Goal: Task Accomplishment & Management: Use online tool/utility

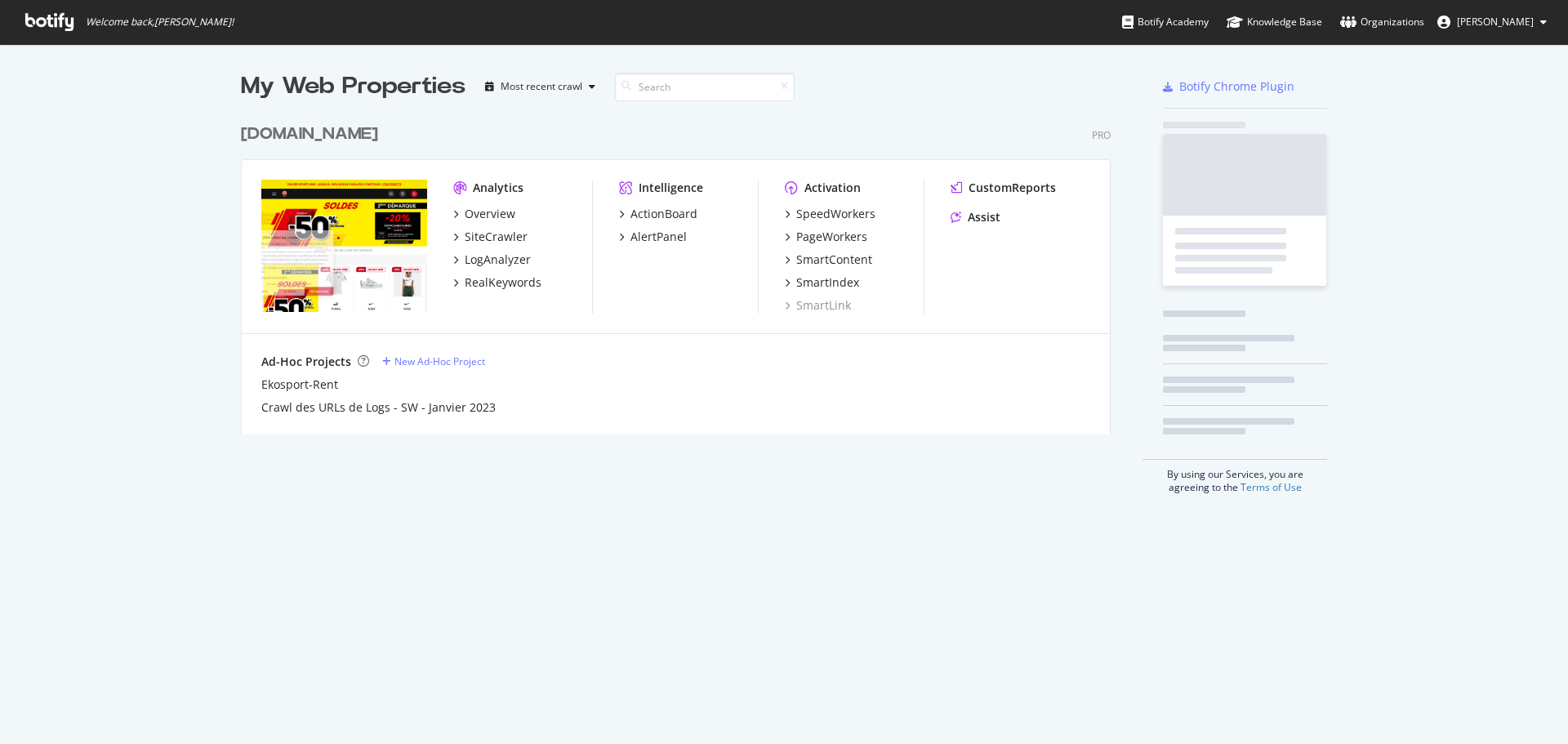
scroll to position [319, 871]
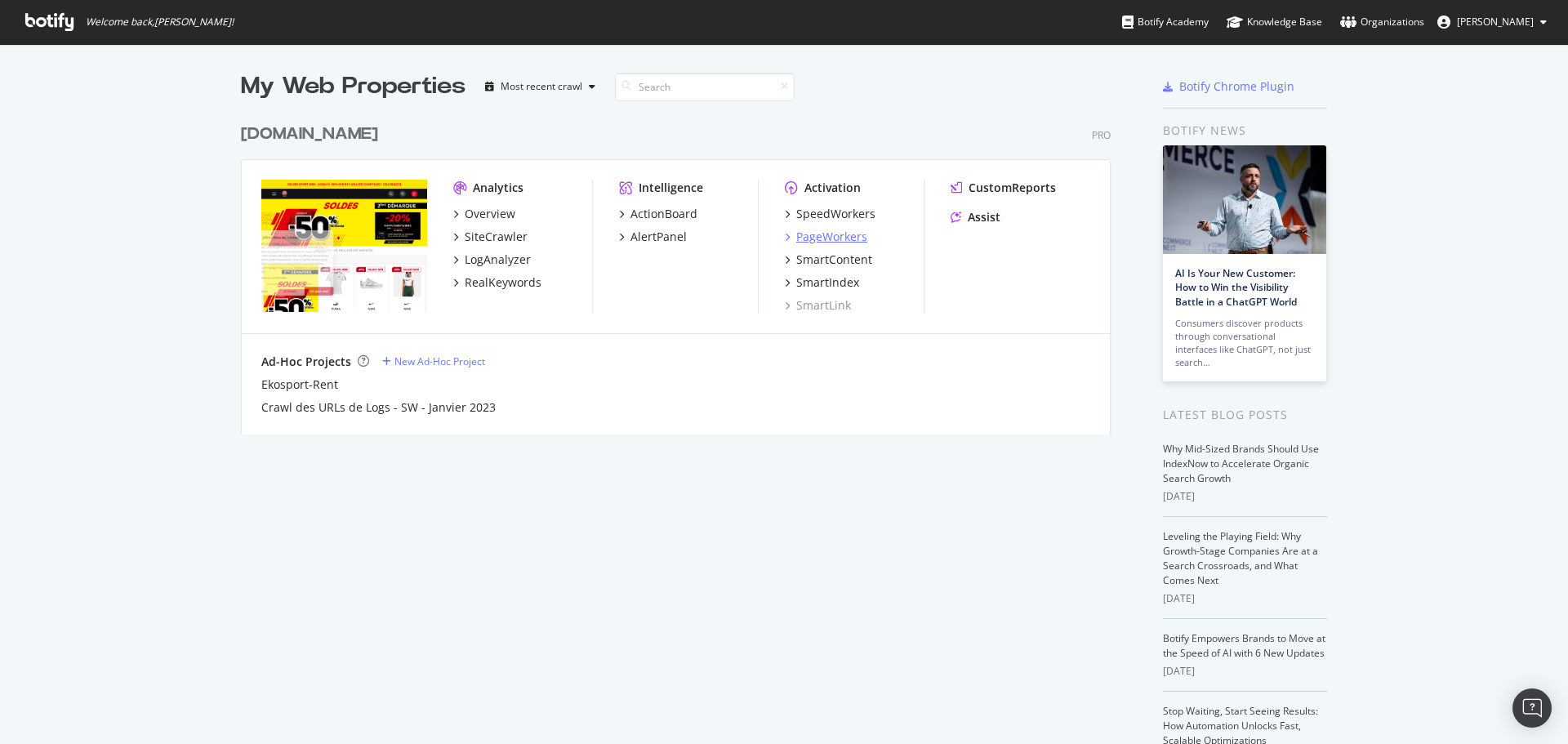
click at [830, 242] on div "PageWorkers" at bounding box center [832, 236] width 71 height 16
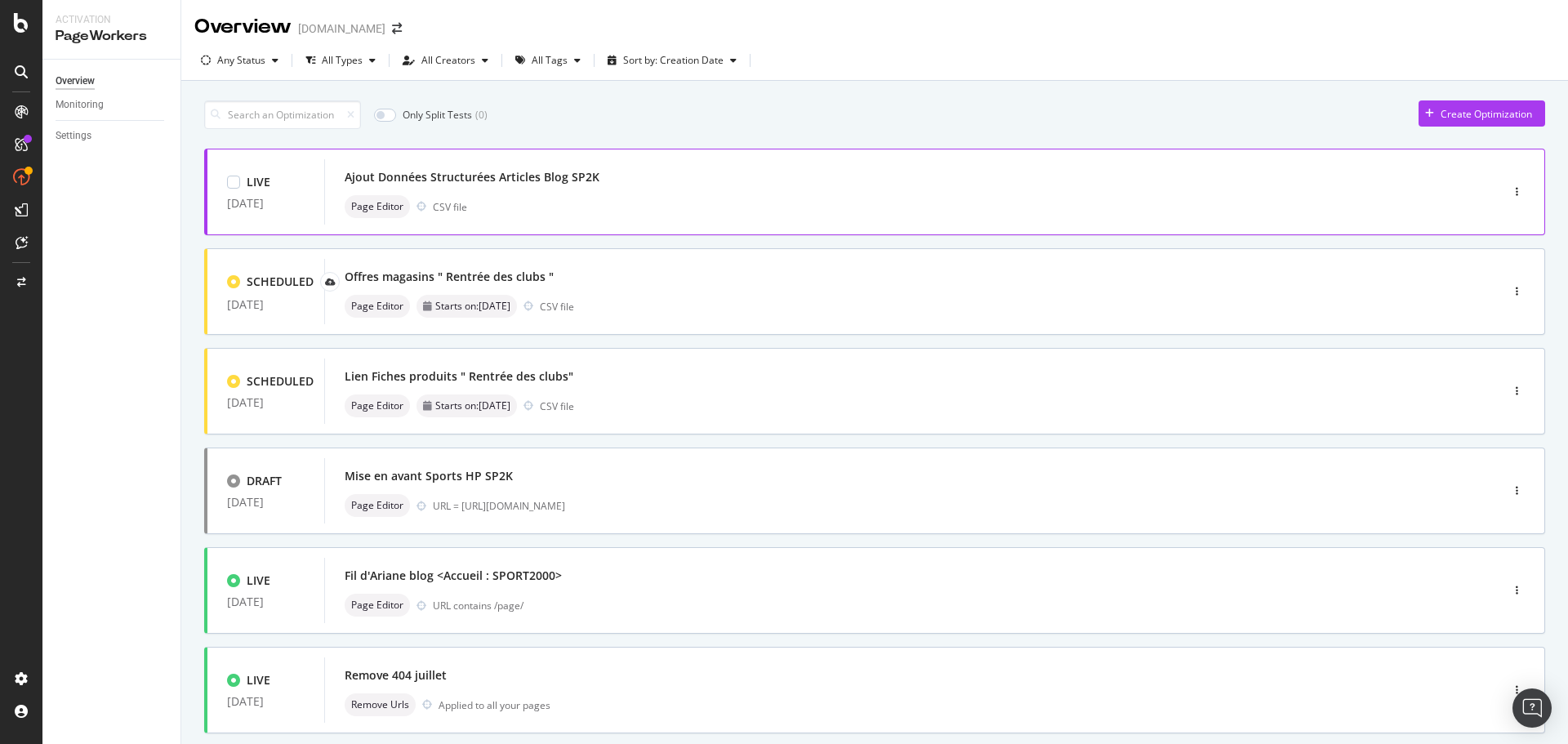
click at [542, 175] on div "Ajout Données Structurées Articles Blog SP2K" at bounding box center [472, 177] width 254 height 16
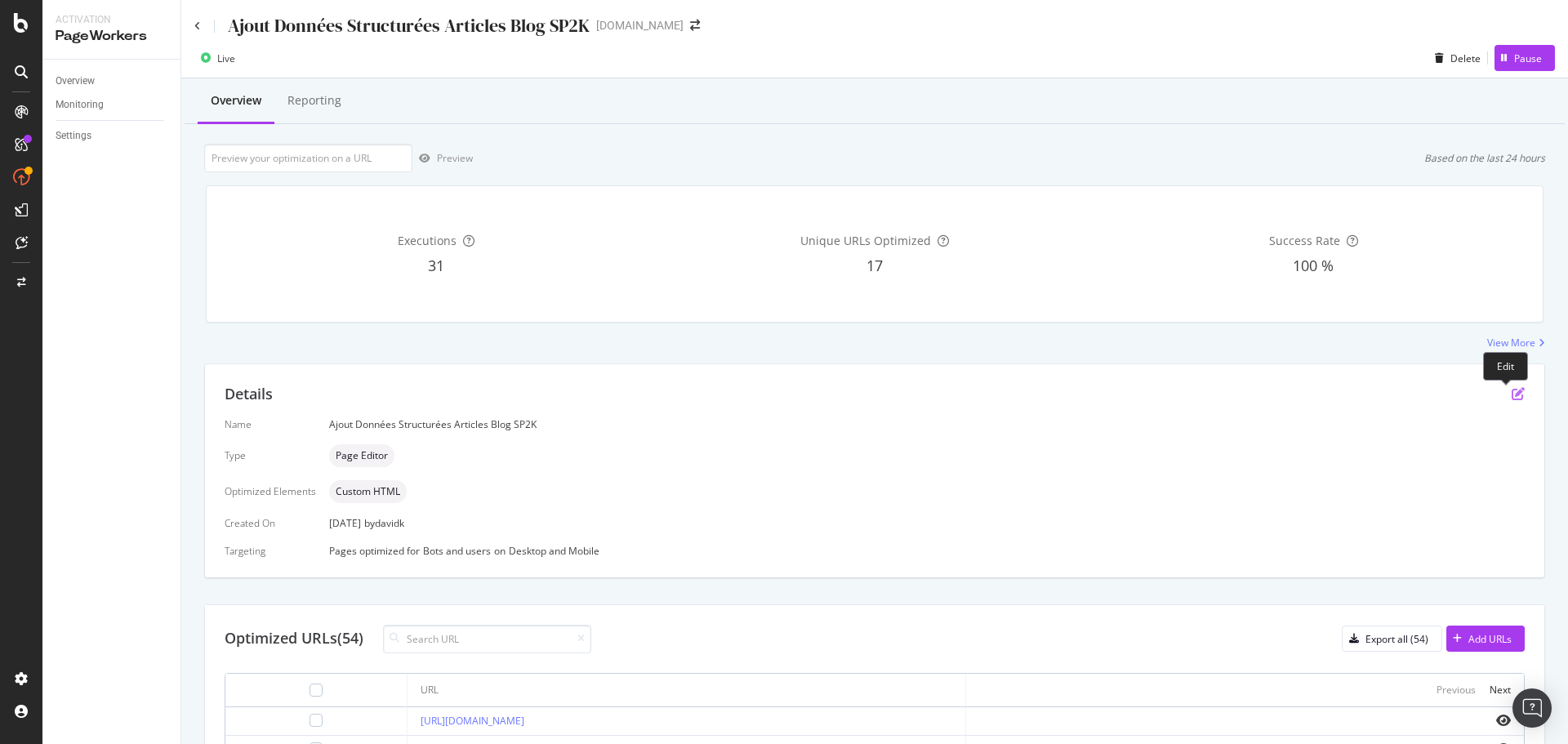
click at [1512, 394] on icon "pen-to-square" at bounding box center [1518, 393] width 13 height 13
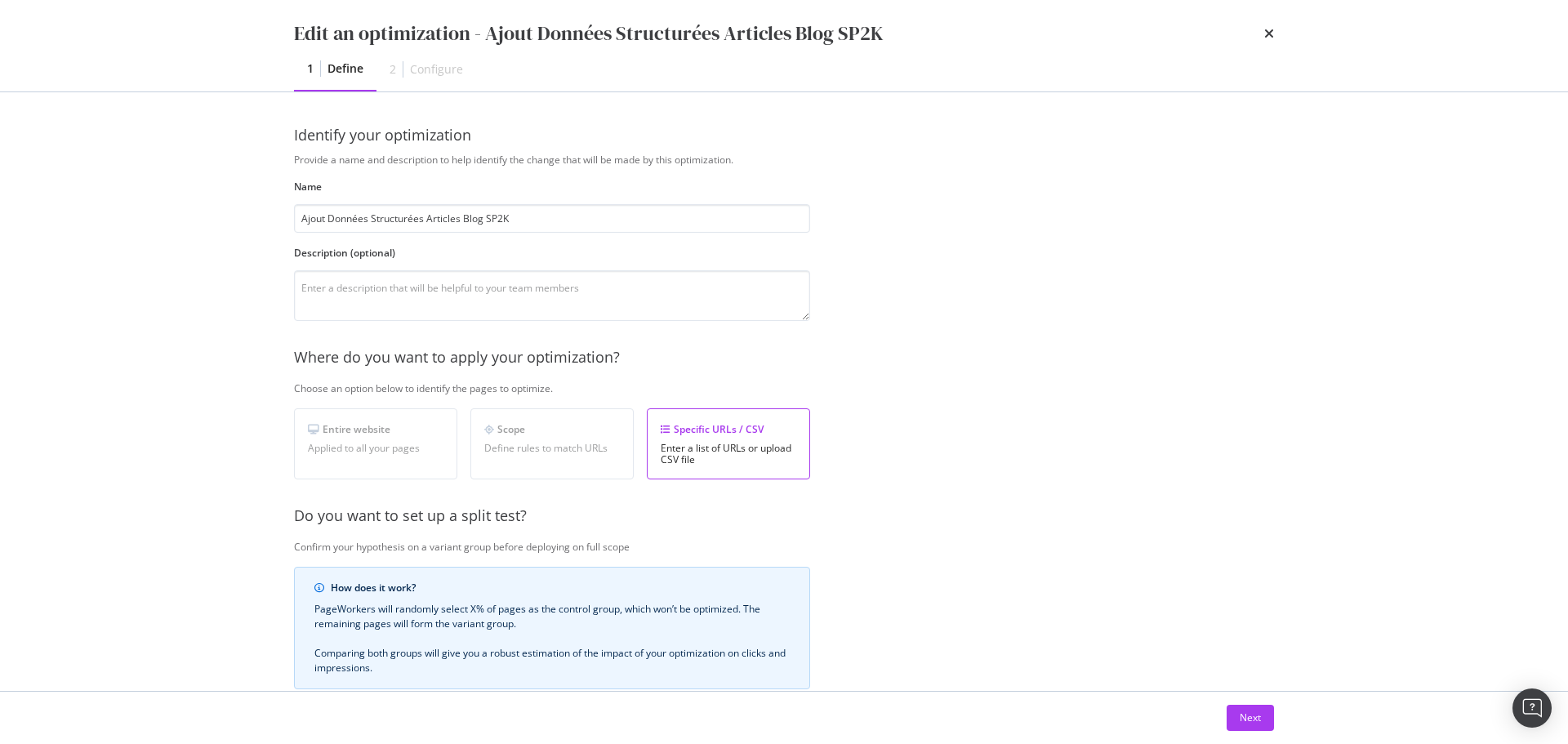
scroll to position [82, 0]
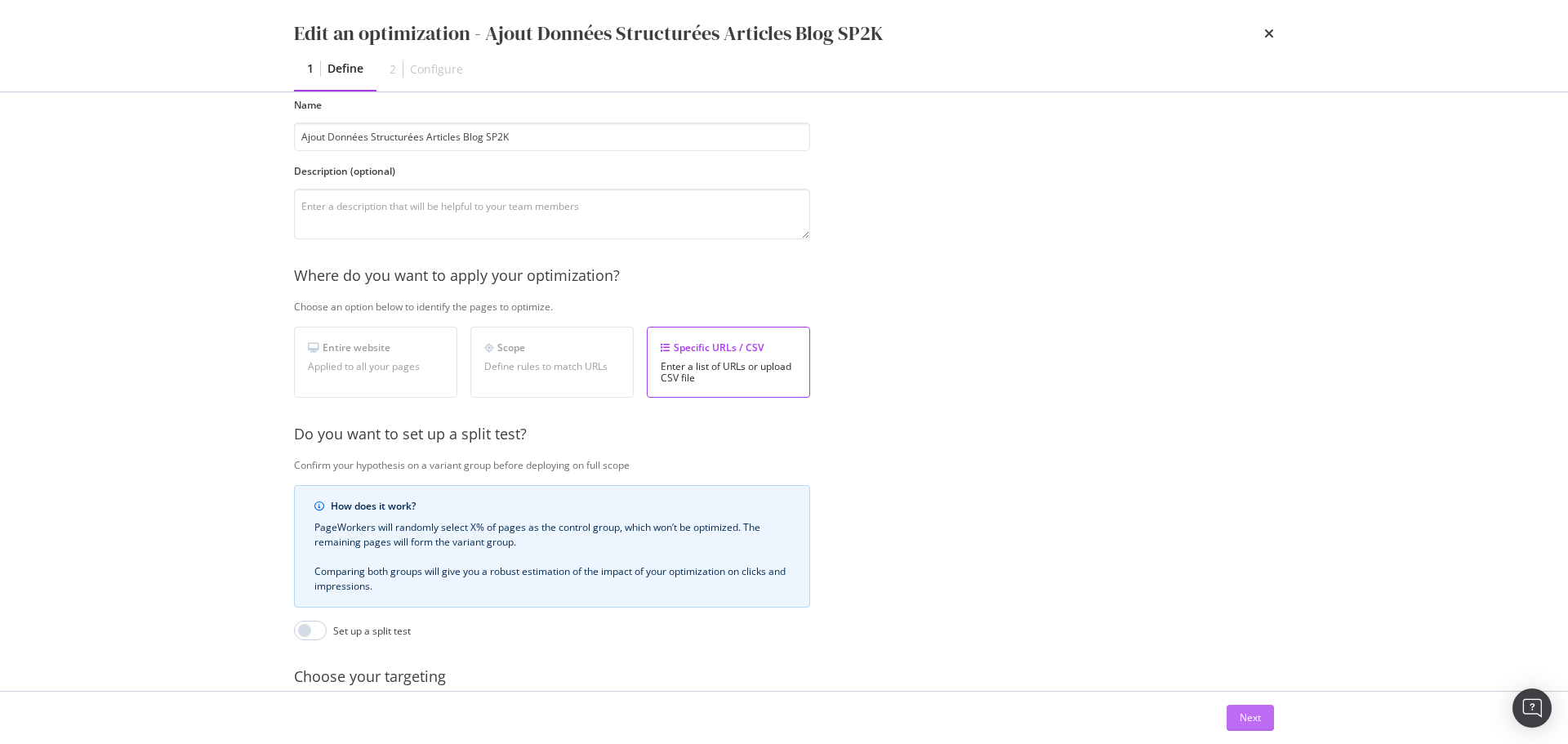
click at [1254, 715] on div "Next" at bounding box center [1250, 717] width 21 height 14
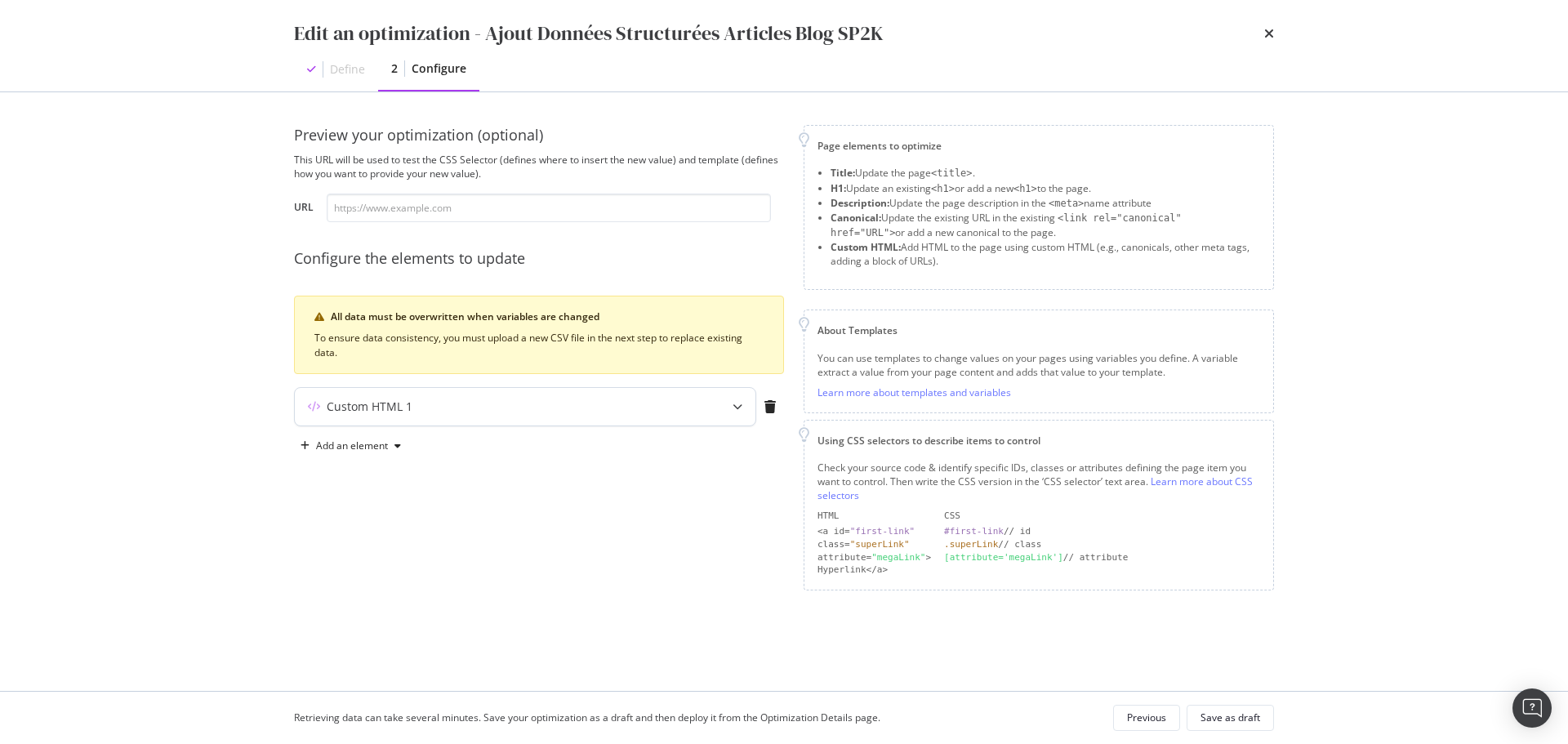
click at [739, 404] on icon "modal" at bounding box center [737, 406] width 10 height 10
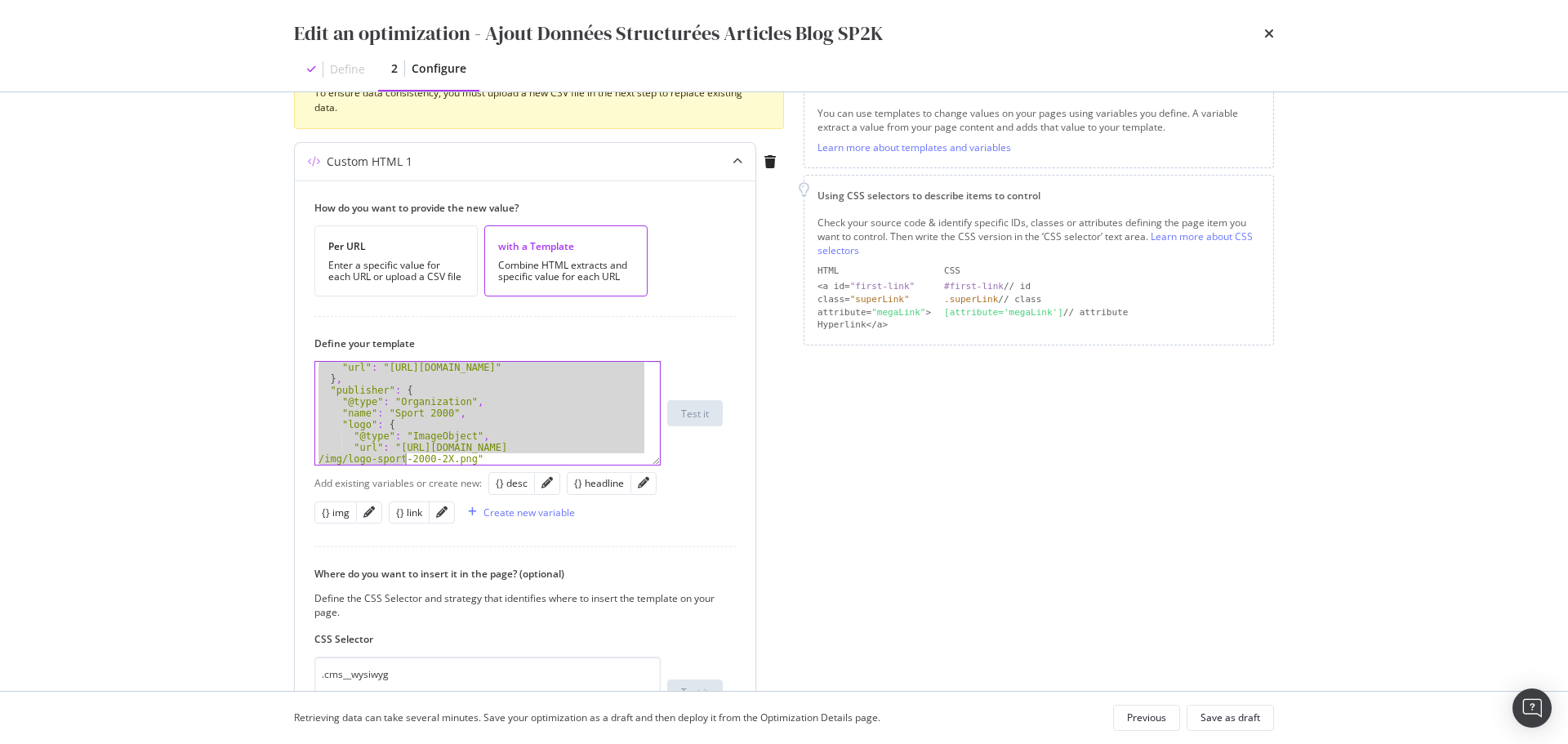
scroll to position [217, 0]
drag, startPoint x: 335, startPoint y: 373, endPoint x: 405, endPoint y: 469, distance: 118.8
click at [405, 469] on div "How do you want to provide the new value? Per URL Enter a specific value for ea…" at bounding box center [525, 496] width 461 height 631
click at [551, 417] on div "< script type = "application/ld+json" > { "@context" : "[URL][DOMAIN_NAME]" , "…" at bounding box center [481, 413] width 333 height 103
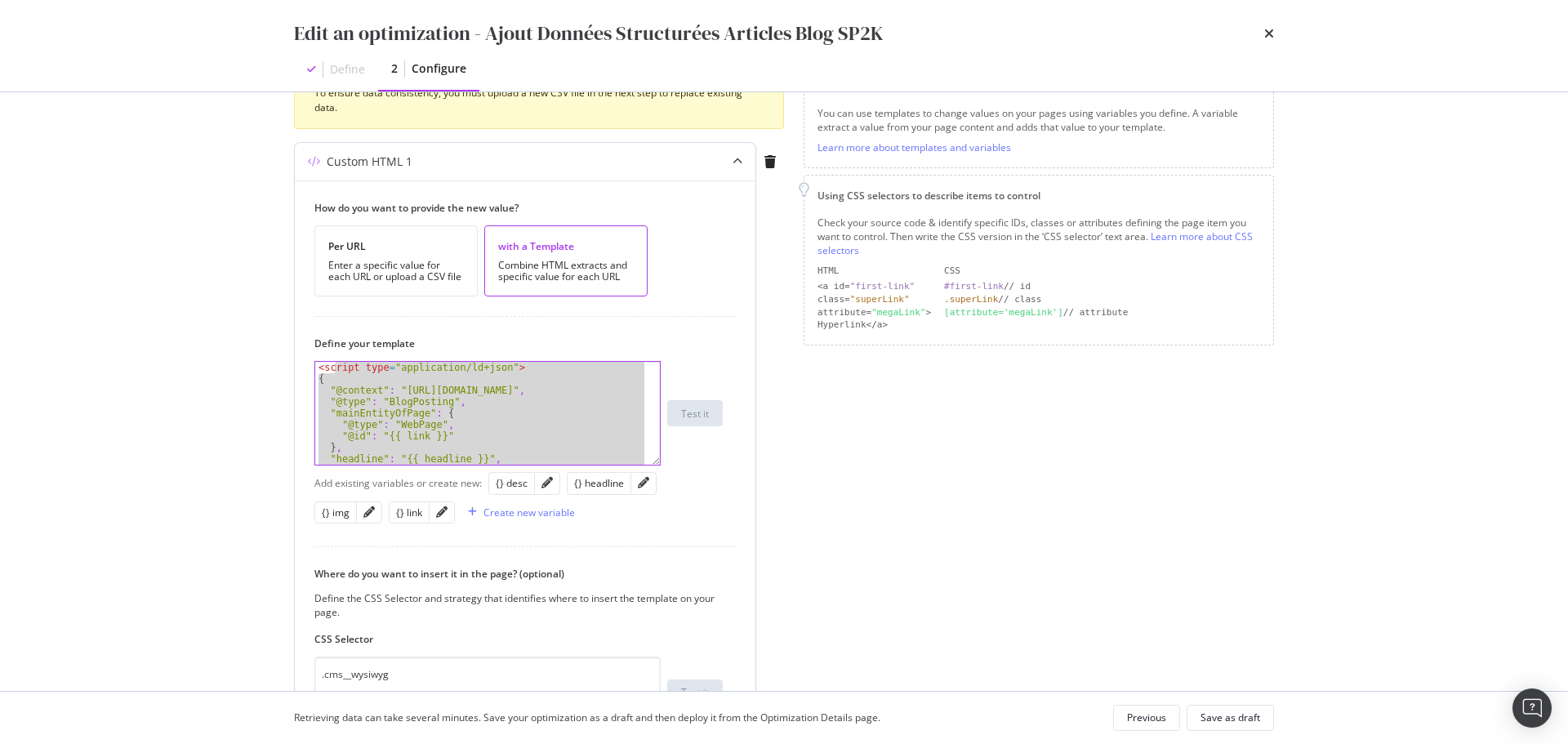
type textarea ""mainEntityOfPage": {"
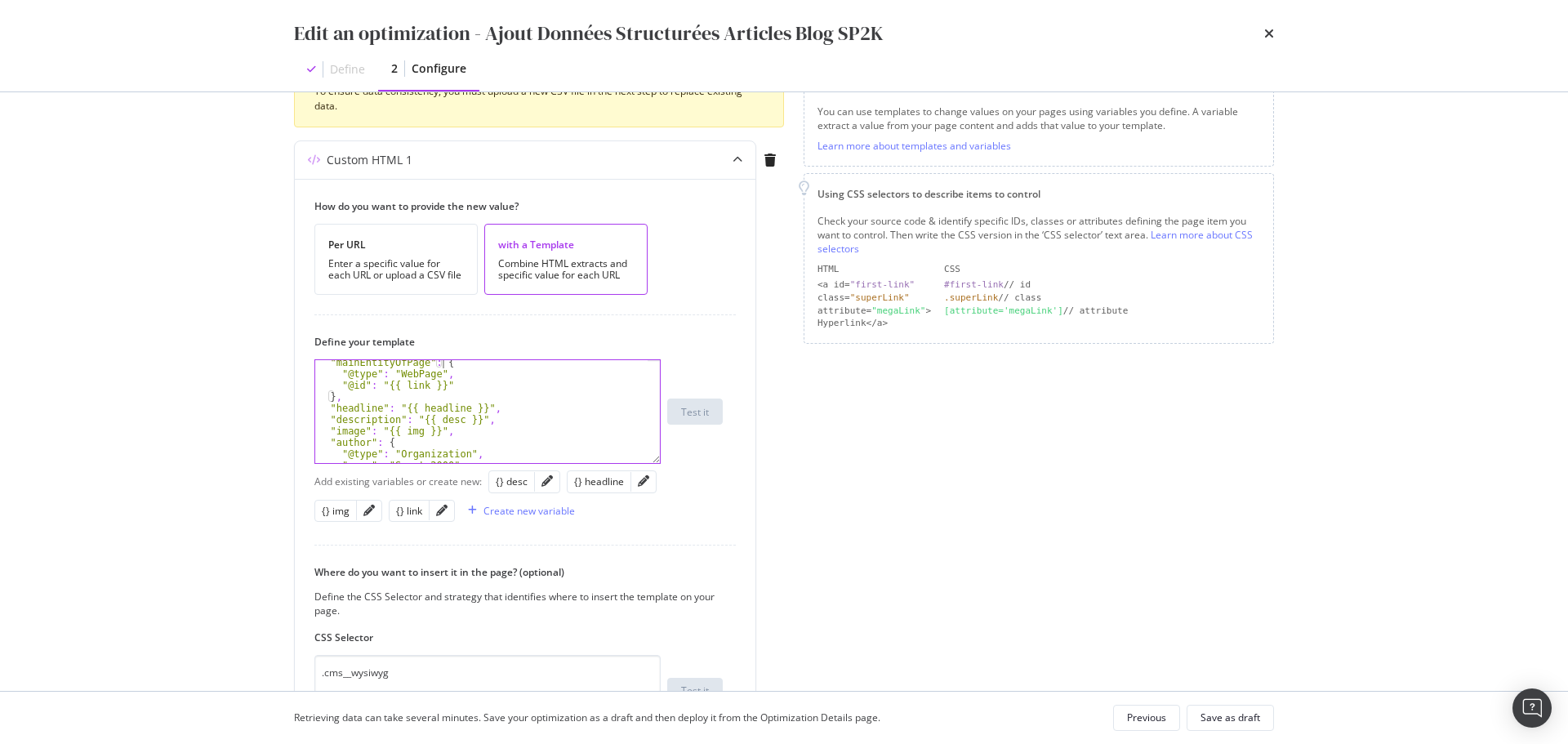
scroll to position [82, 0]
